Goal: Information Seeking & Learning: Understand process/instructions

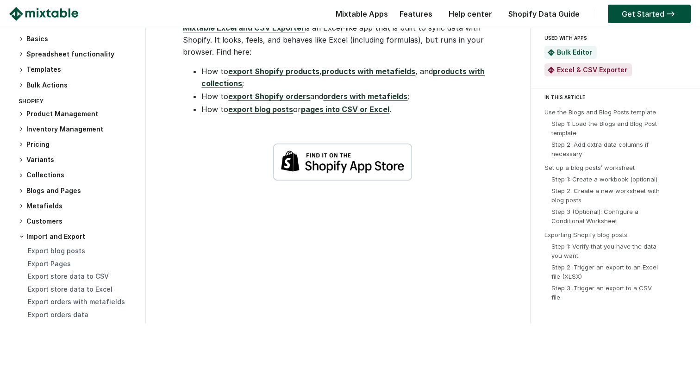
scroll to position [2387, 0]
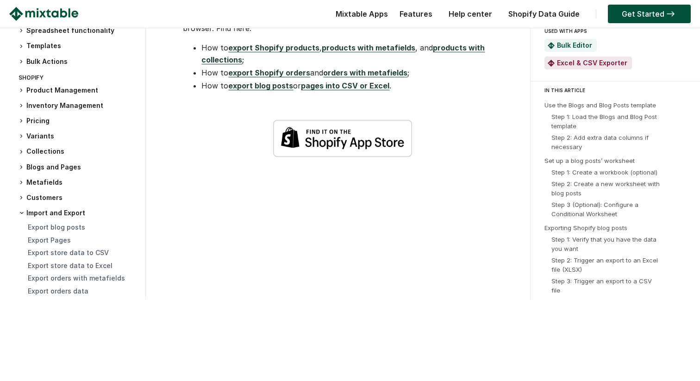
click at [371, 131] on img at bounding box center [342, 138] width 139 height 38
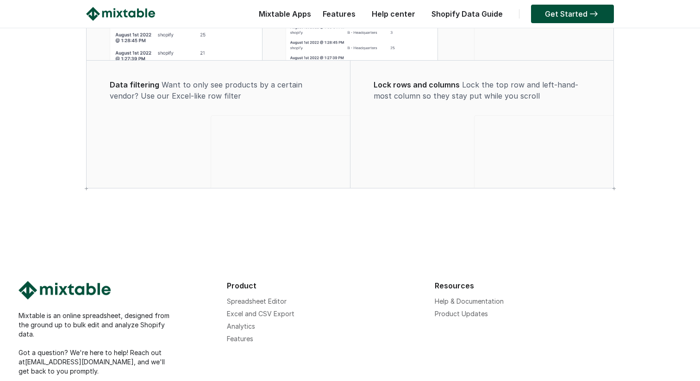
scroll to position [1316, 0]
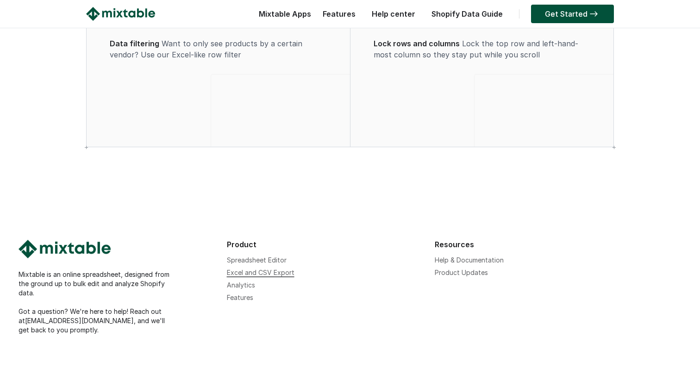
click at [242, 272] on link "Excel and CSV Export" at bounding box center [261, 273] width 68 height 8
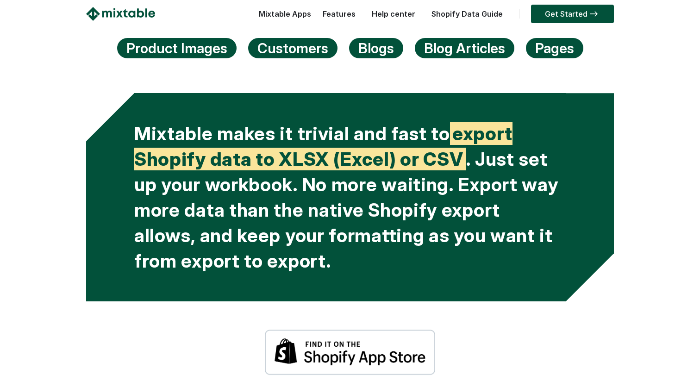
scroll to position [1731, 0]
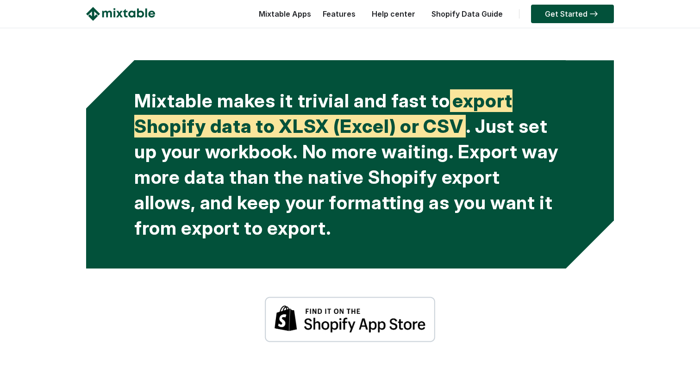
click at [341, 320] on img at bounding box center [350, 319] width 171 height 46
